Goal: Task Accomplishment & Management: Complete application form

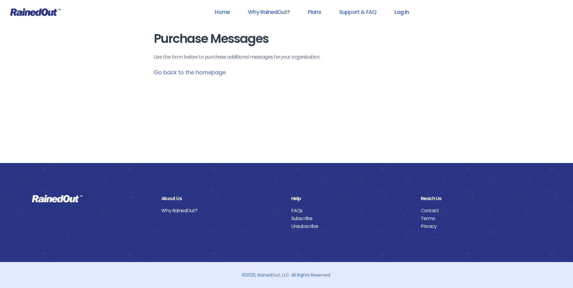
click at [400, 14] on link "Log In" at bounding box center [402, 12] width 30 height 14
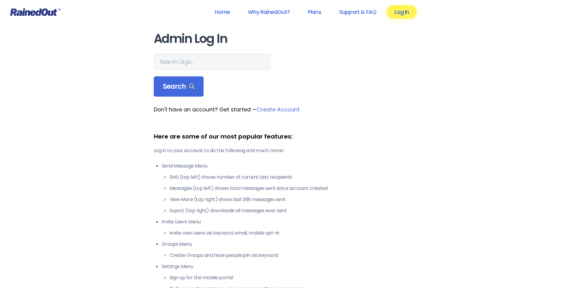
click at [401, 13] on link "Log In" at bounding box center [402, 12] width 30 height 14
click at [403, 14] on link "Log In" at bounding box center [402, 12] width 30 height 14
click at [180, 62] on input "text" at bounding box center [212, 61] width 117 height 17
click at [226, 9] on link "Home" at bounding box center [222, 12] width 31 height 14
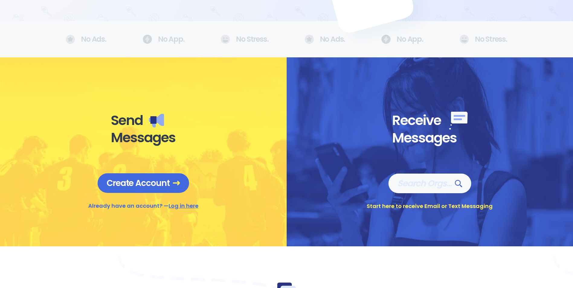
scroll to position [211, 0]
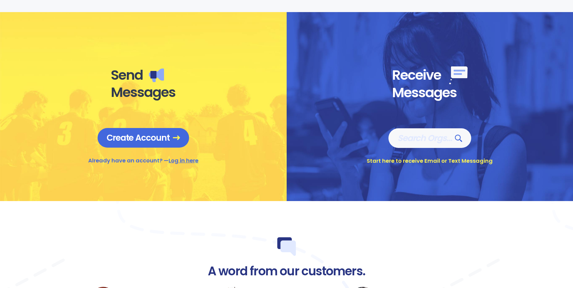
click at [186, 162] on link "Log in here" at bounding box center [184, 161] width 30 height 8
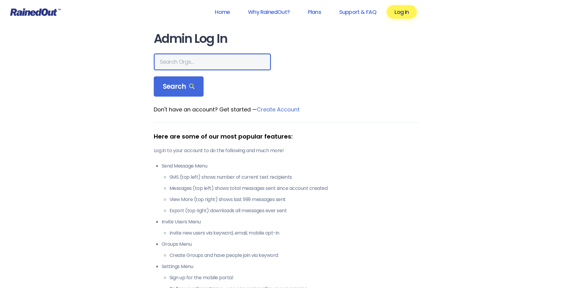
click at [179, 63] on input "text" at bounding box center [212, 61] width 117 height 17
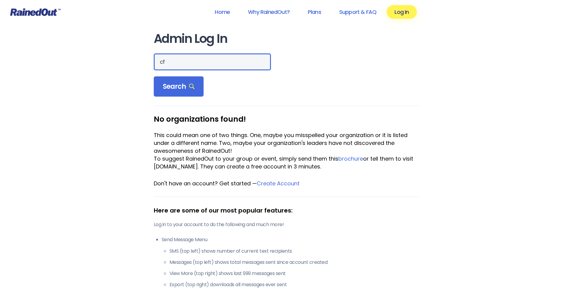
type input "c"
type input "City of [GEOGRAPHIC_DATA]"
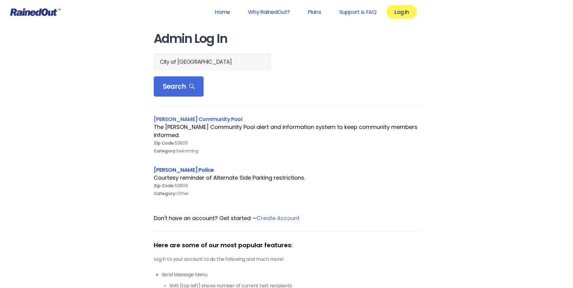
click at [179, 169] on link "[PERSON_NAME] Police" at bounding box center [184, 170] width 60 height 8
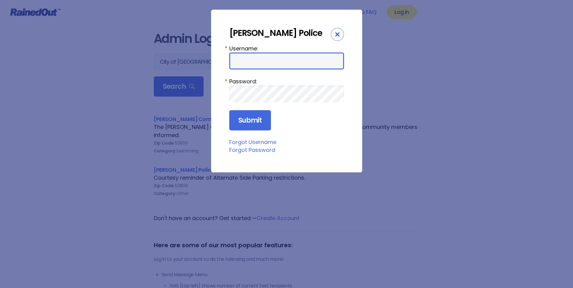
click at [270, 62] on input "Username:" at bounding box center [286, 61] width 115 height 17
type input "[EMAIL_ADDRESS][PERSON_NAME][DOMAIN_NAME]"
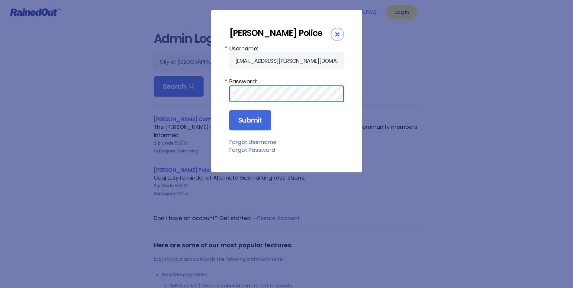
click at [229, 110] on input "Submit" at bounding box center [250, 120] width 42 height 21
